Goal: Information Seeking & Learning: Find specific fact

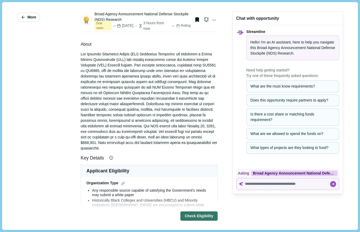
scroll to position [361, 0]
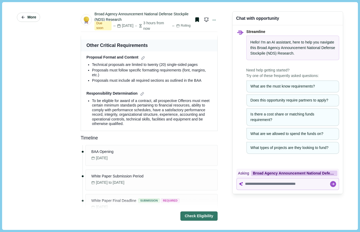
click at [24, 18] on icon "button" at bounding box center [23, 17] width 5 height 5
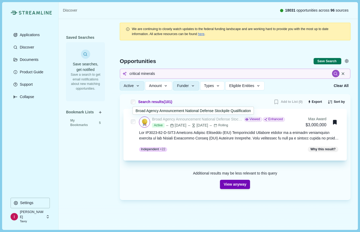
click at [200, 119] on div "Broad Agency Announcement National Defense Stockpile Qualification" at bounding box center [197, 120] width 90 height 6
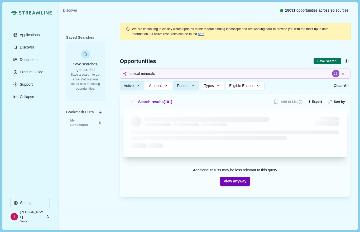
click at [223, 130] on div at bounding box center [235, 133] width 209 height 34
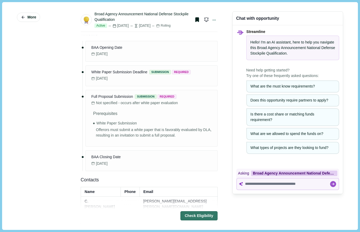
scroll to position [765, 0]
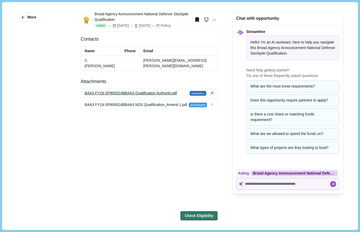
click at [196, 93] on span "solicitation" at bounding box center [198, 93] width 17 height 5
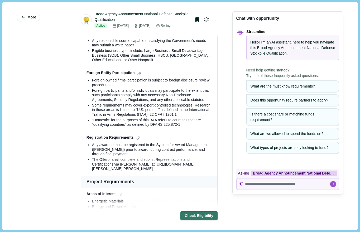
scroll to position [0, 0]
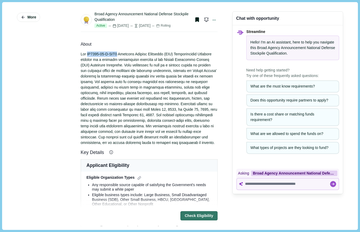
drag, startPoint x: 88, startPoint y: 54, endPoint x: 123, endPoint y: 54, distance: 34.3
click at [123, 54] on div at bounding box center [149, 98] width 137 height 94
copy div "SP8000-24-R-BAA3"
